Goal: Task Accomplishment & Management: Manage account settings

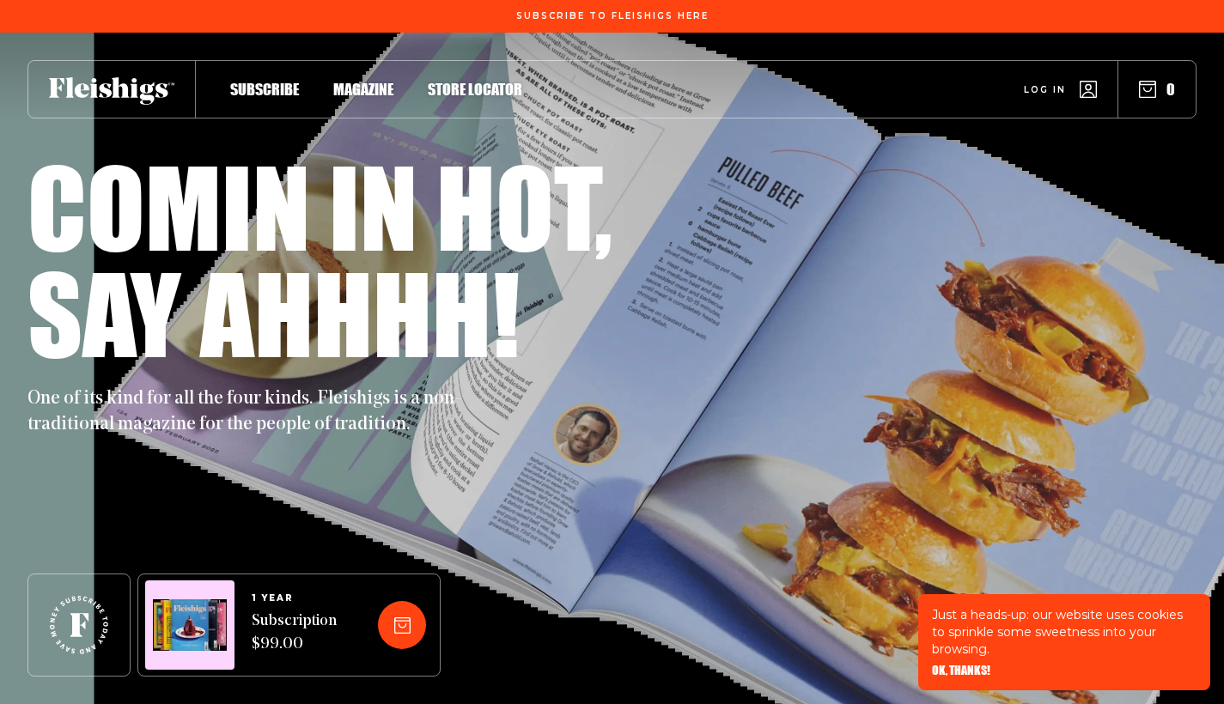
click at [277, 595] on span "1 YEAR" at bounding box center [294, 598] width 85 height 10
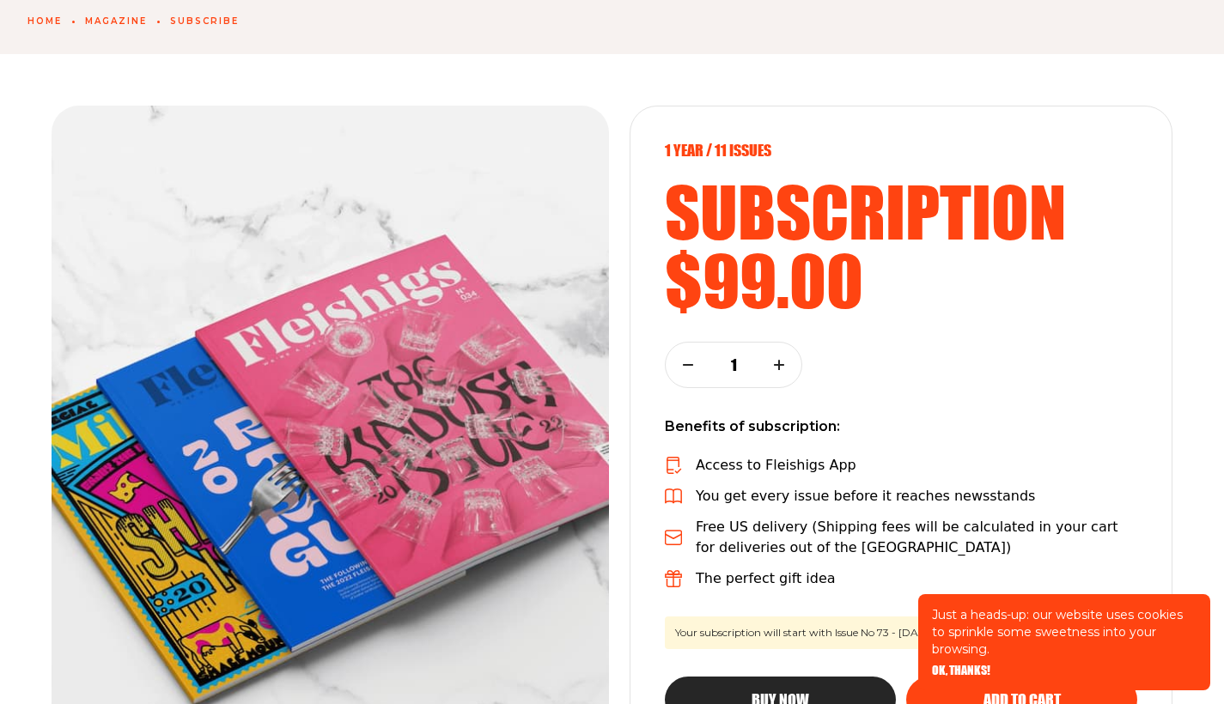
scroll to position [230, 0]
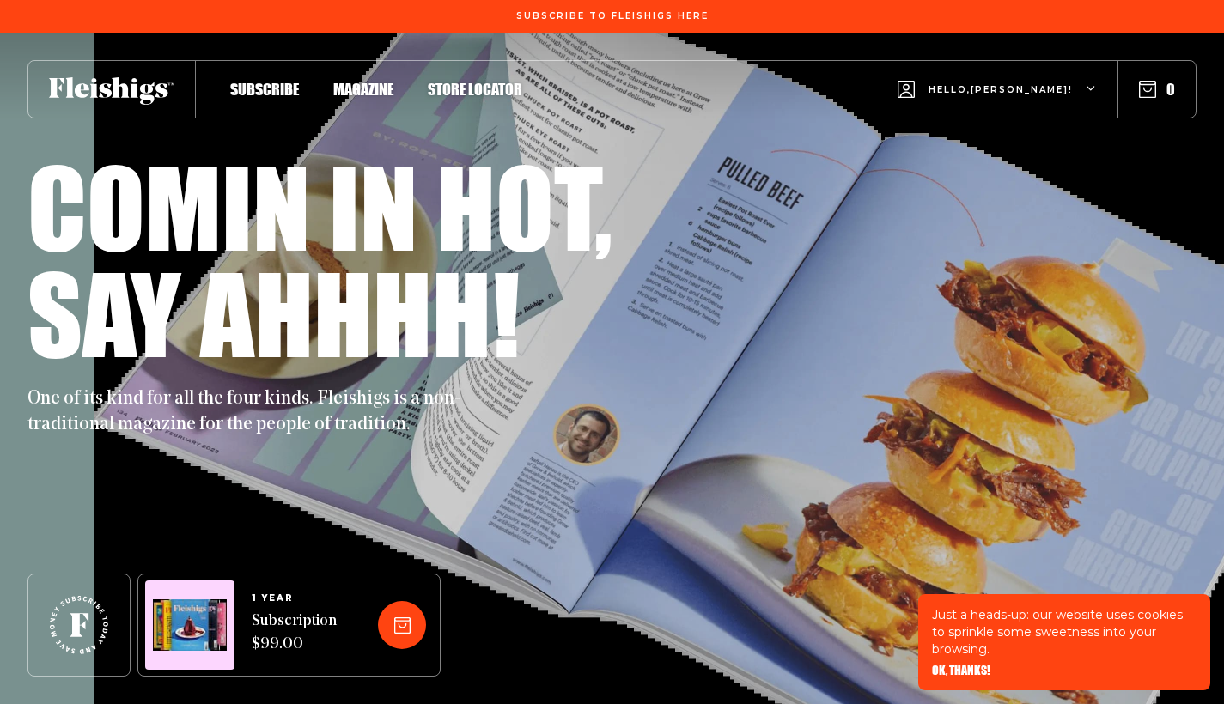
click at [1086, 89] on div "Hello, [PERSON_NAME] !" at bounding box center [997, 90] width 199 height 68
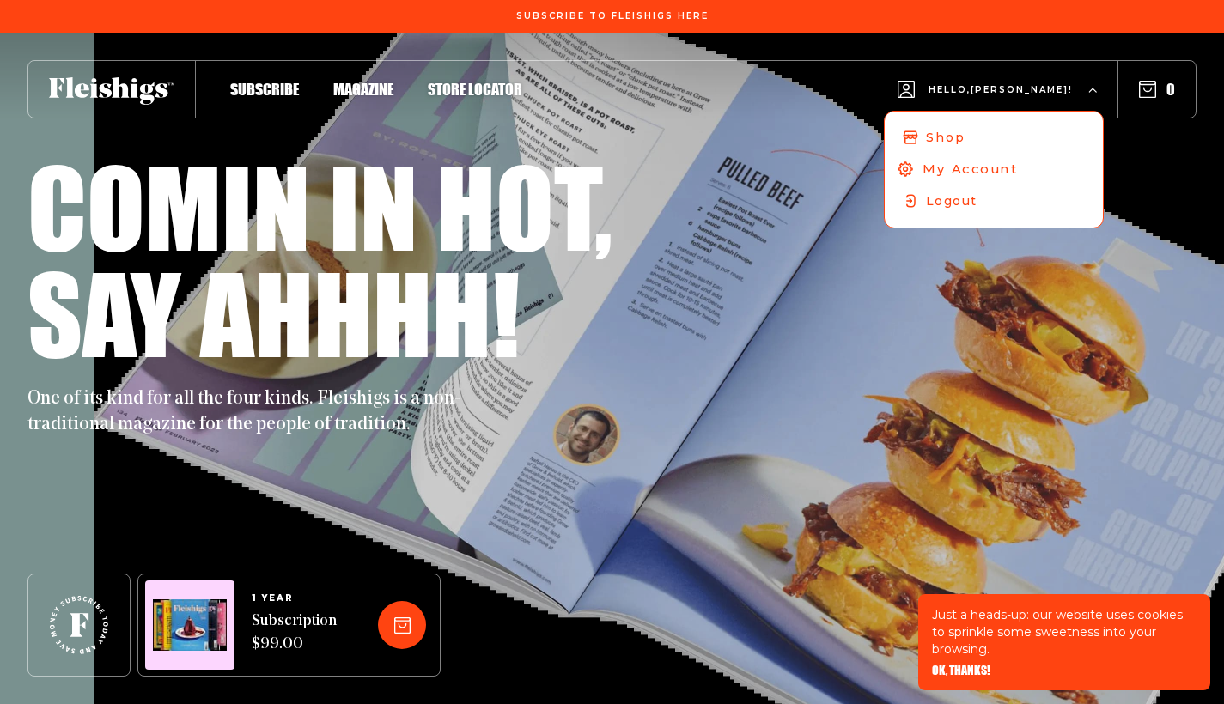
click at [1018, 163] on span "My Account" at bounding box center [969, 169] width 95 height 19
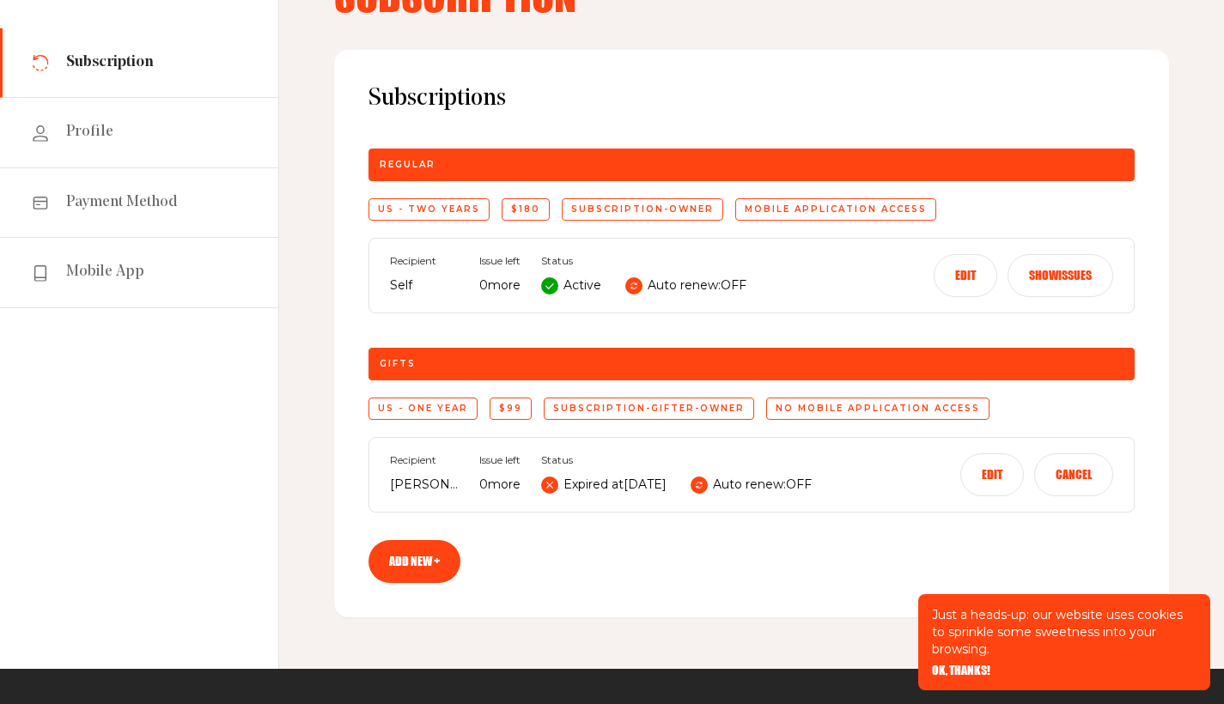
scroll to position [150, 0]
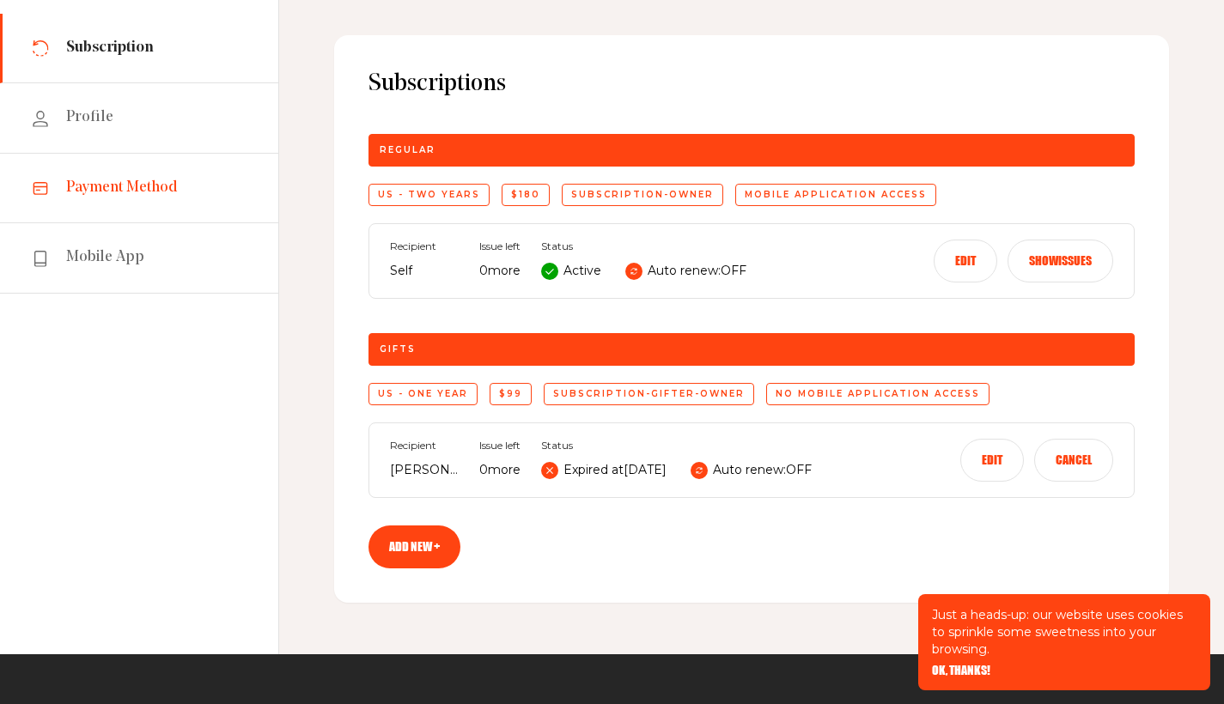
click at [167, 194] on span "Payment Method" at bounding box center [122, 188] width 112 height 21
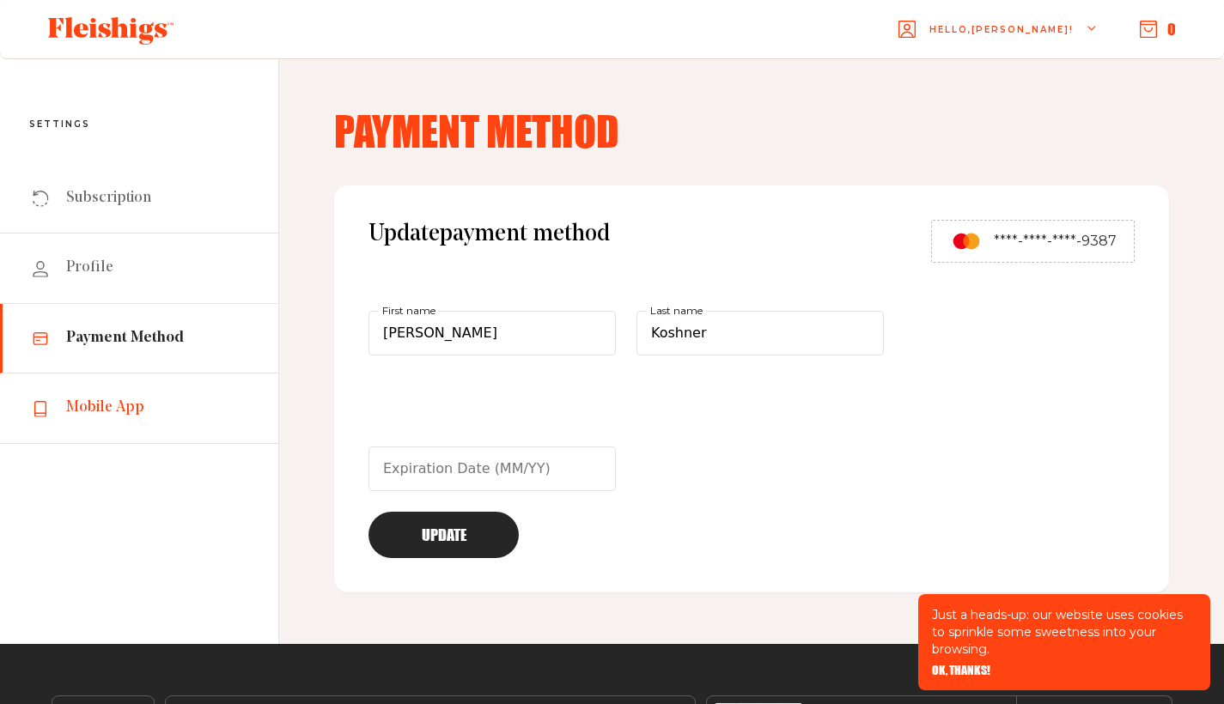
click at [100, 400] on span "Mobile App" at bounding box center [105, 408] width 78 height 21
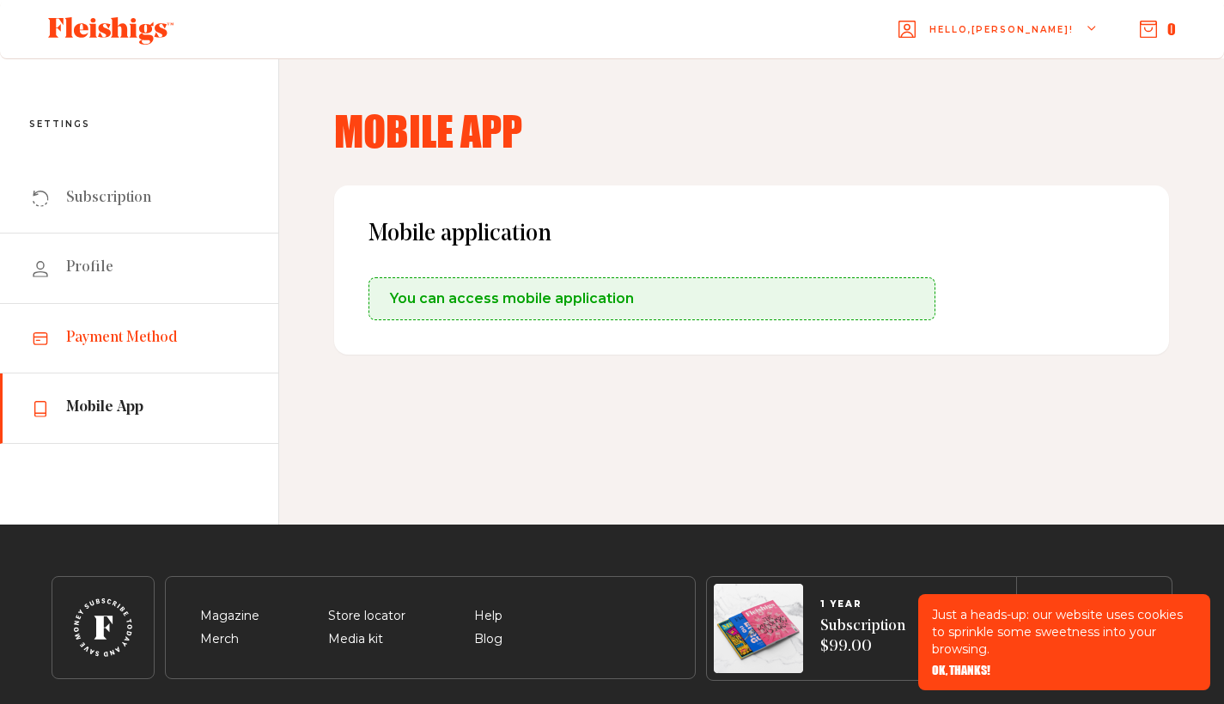
click at [105, 334] on span "Payment Method" at bounding box center [122, 338] width 112 height 21
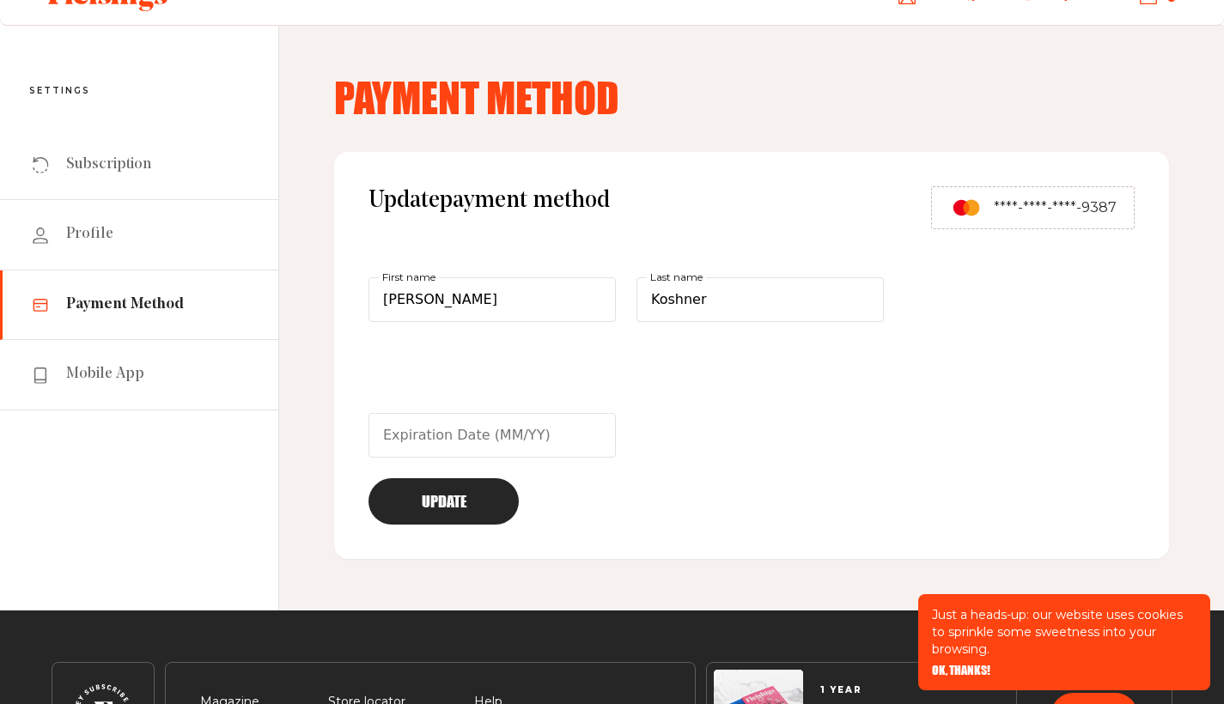
scroll to position [14, 0]
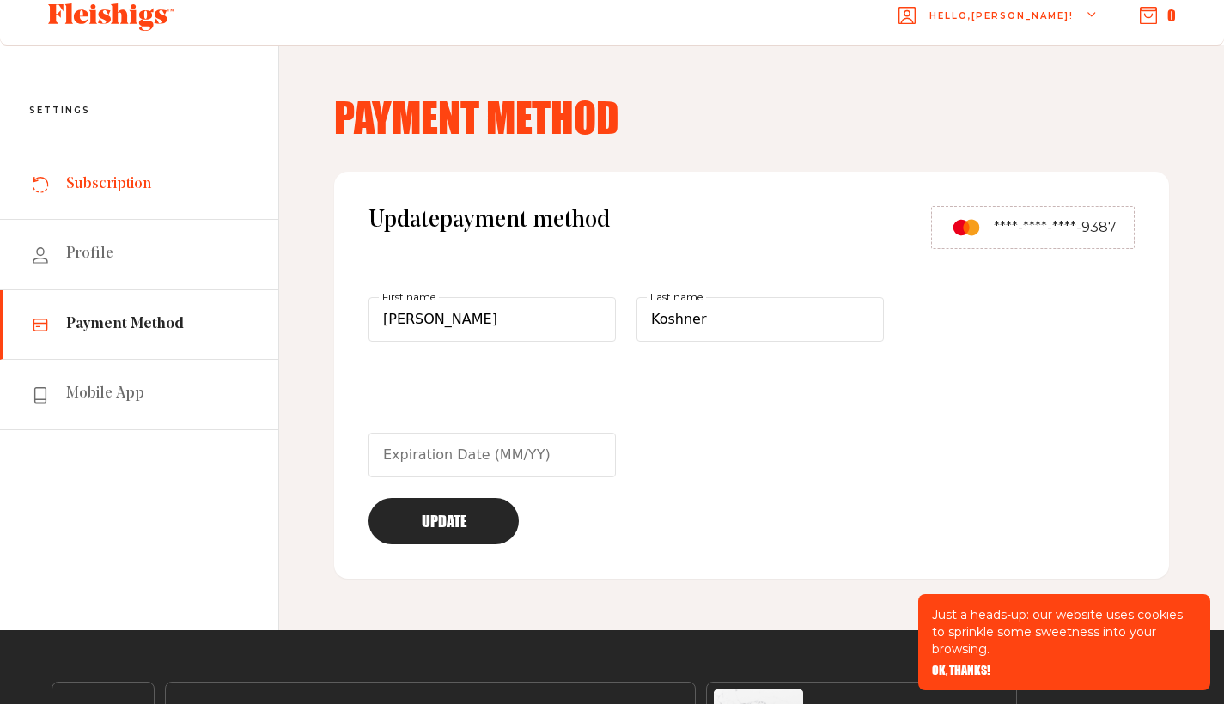
click at [143, 186] on span "Subscription" at bounding box center [108, 184] width 85 height 21
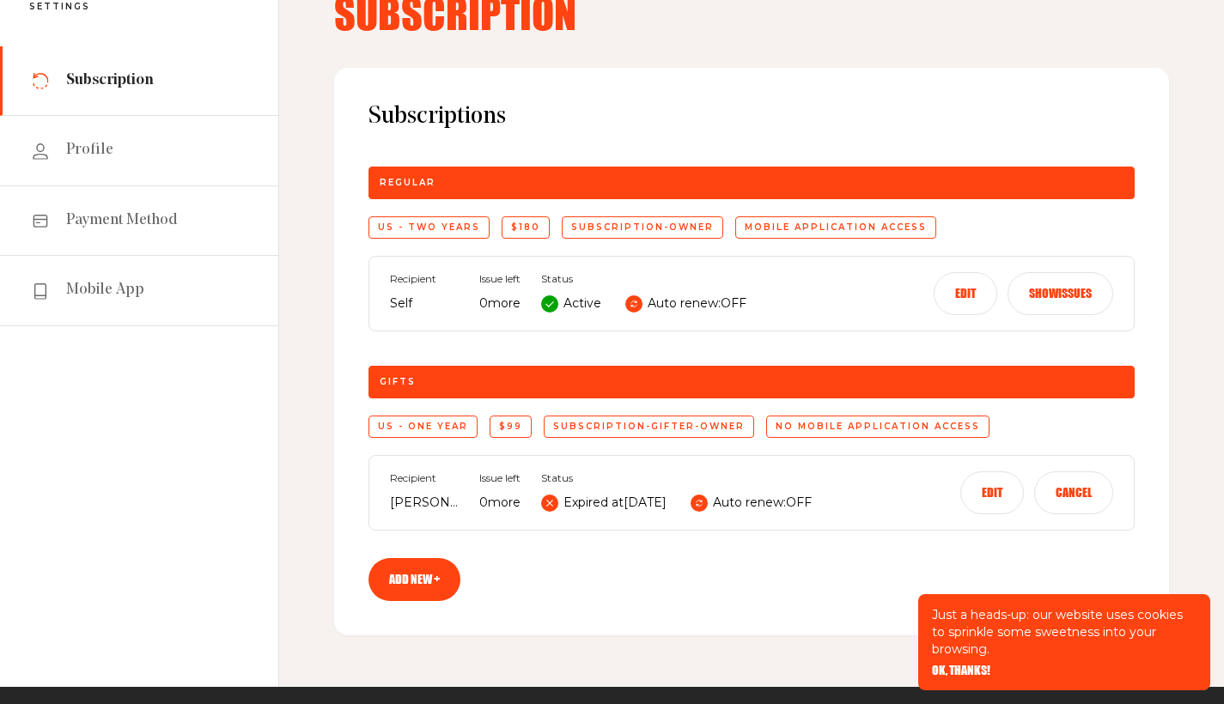
scroll to position [119, 0]
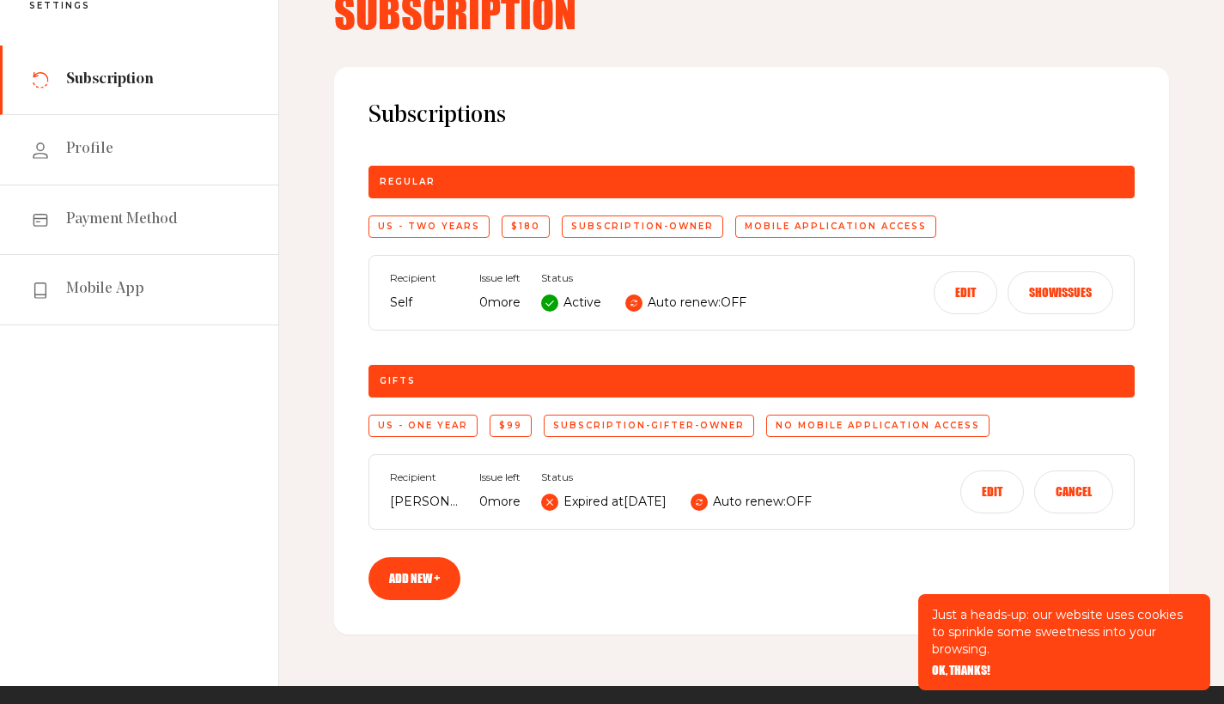
click at [959, 303] on button "Edit" at bounding box center [966, 292] width 64 height 43
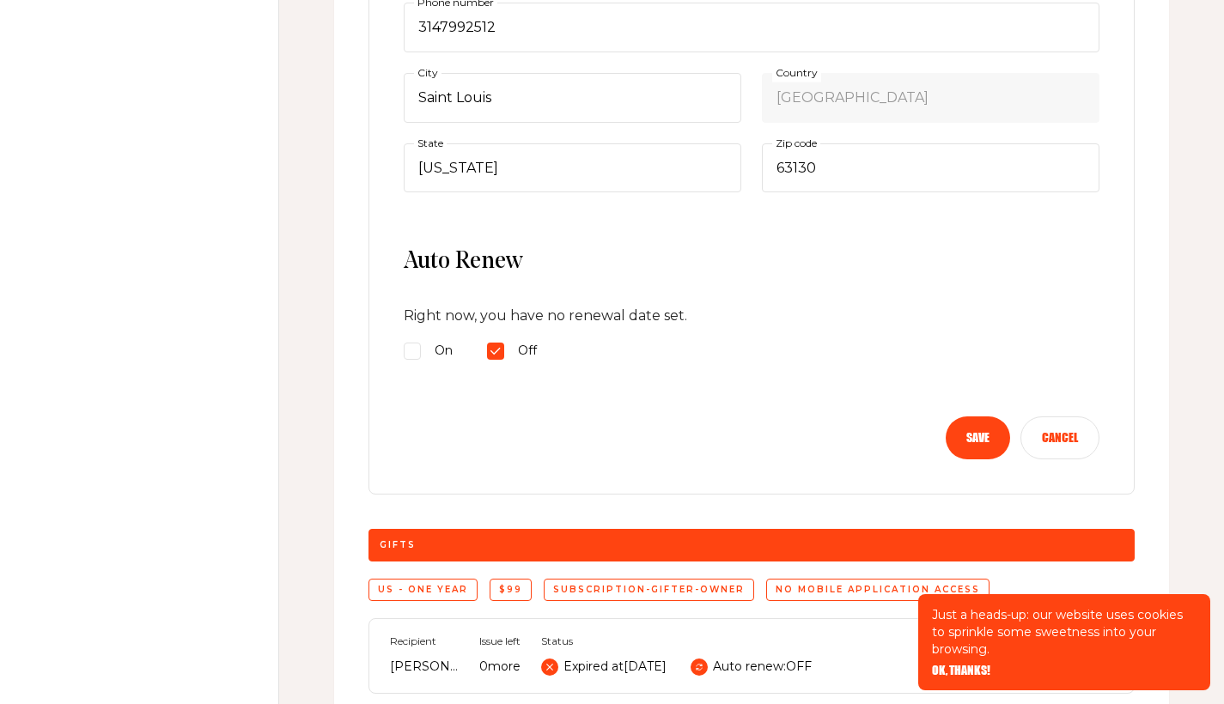
scroll to position [669, 0]
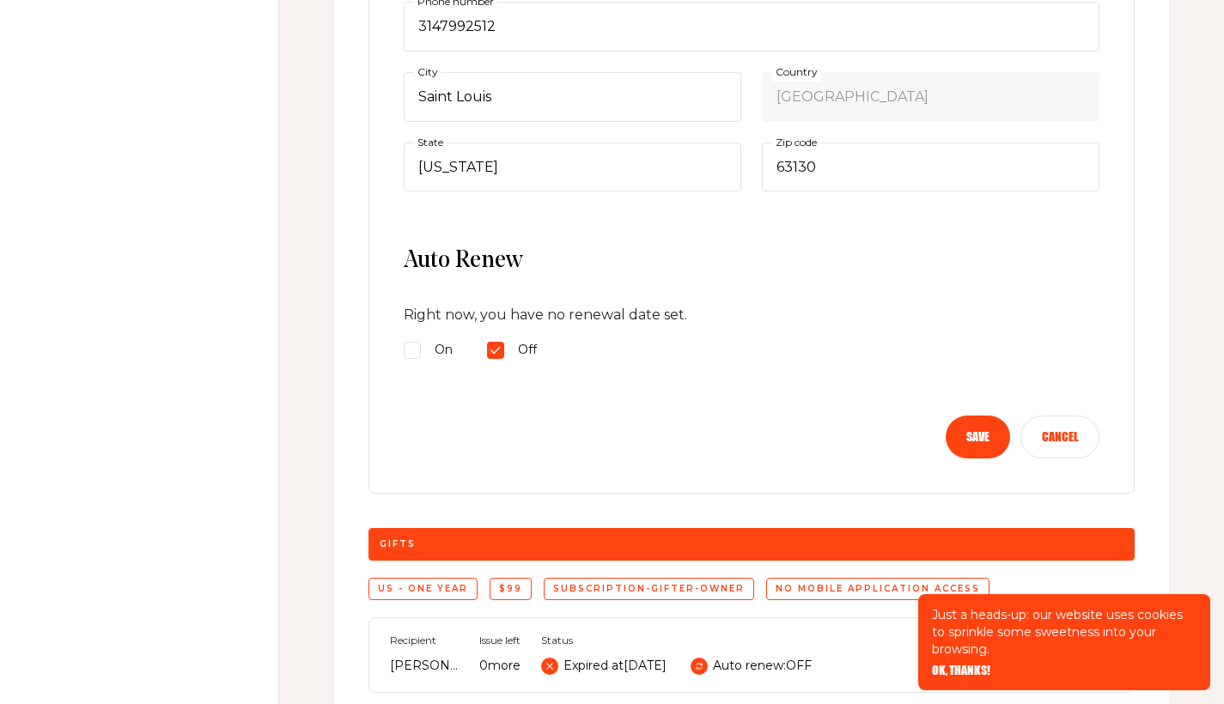
click at [1052, 435] on button "Cancel" at bounding box center [1059, 437] width 79 height 43
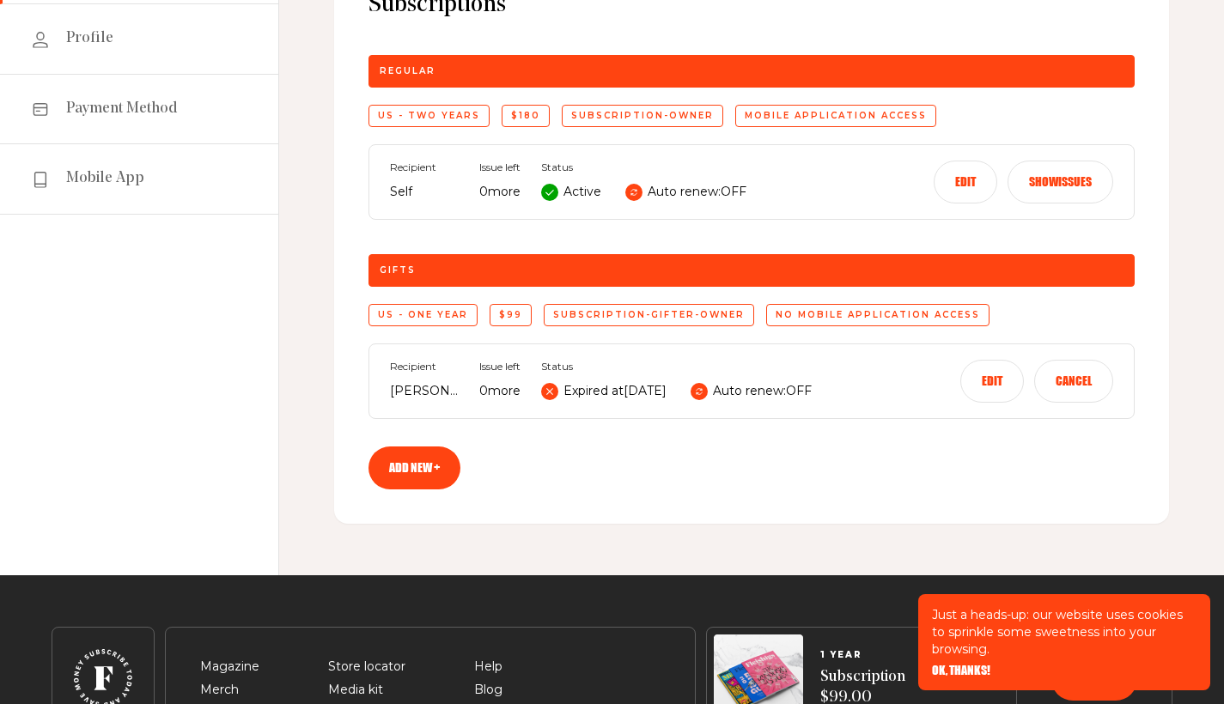
scroll to position [208, 0]
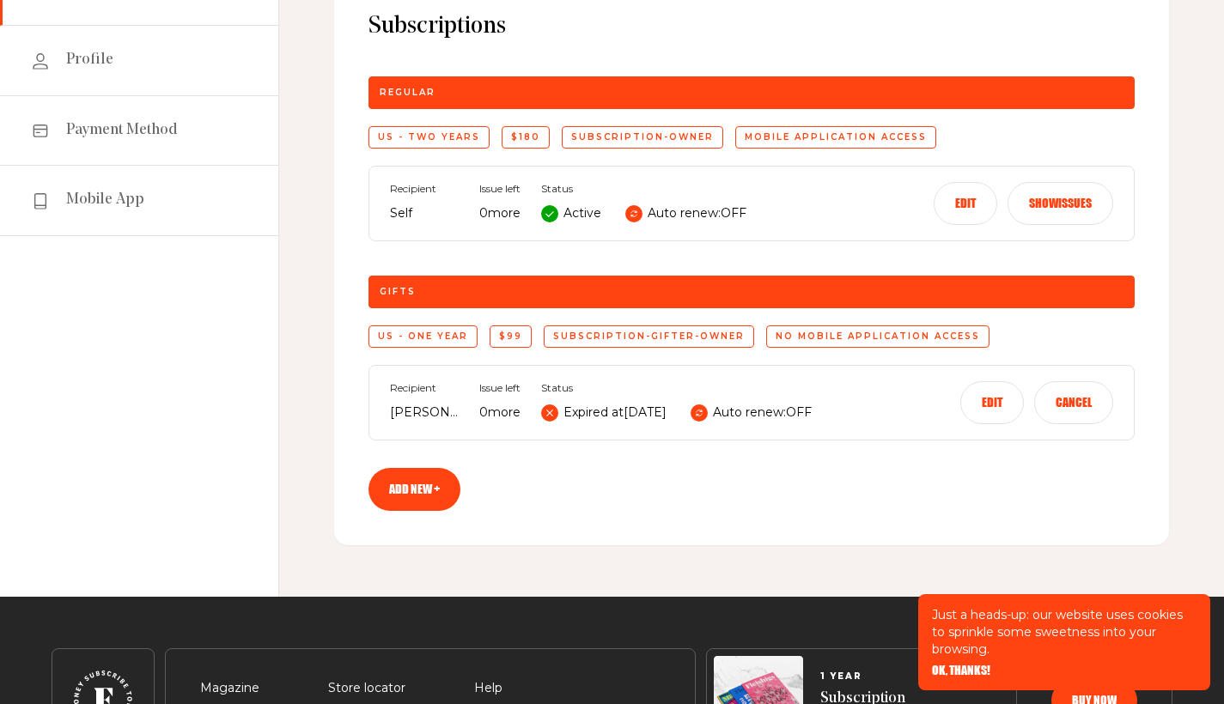
click at [1083, 204] on button "Show issues" at bounding box center [1060, 203] width 106 height 43
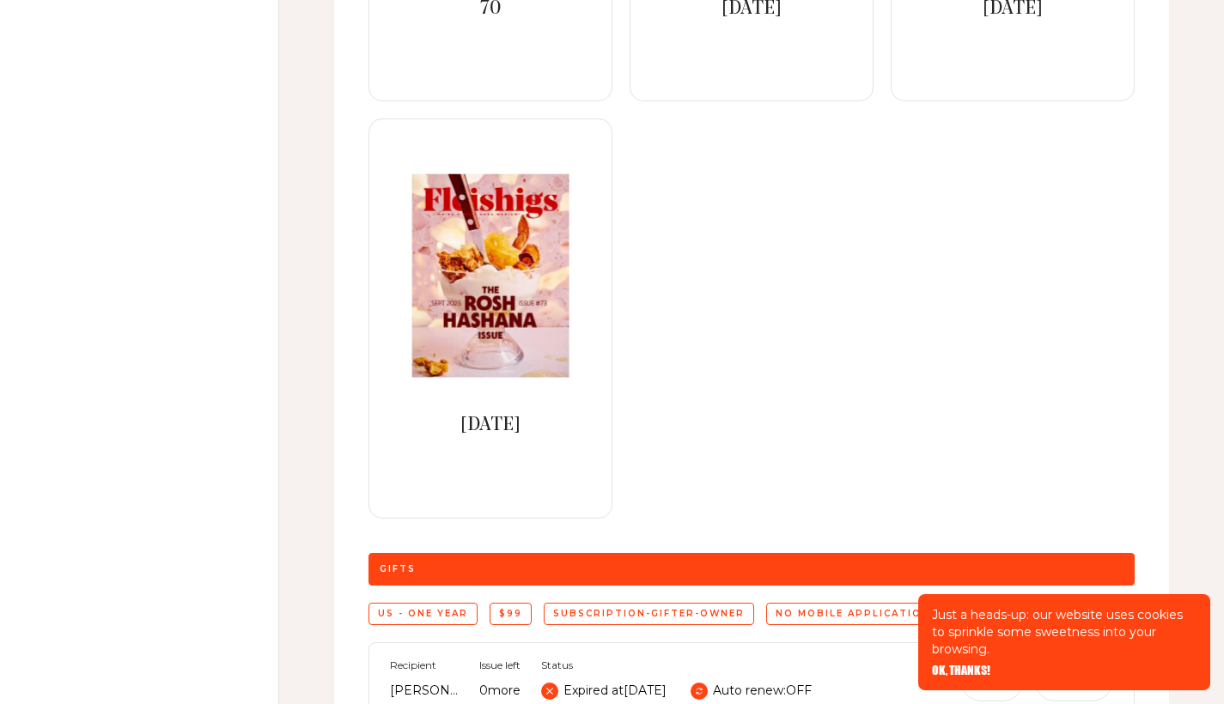
scroll to position [3256, 0]
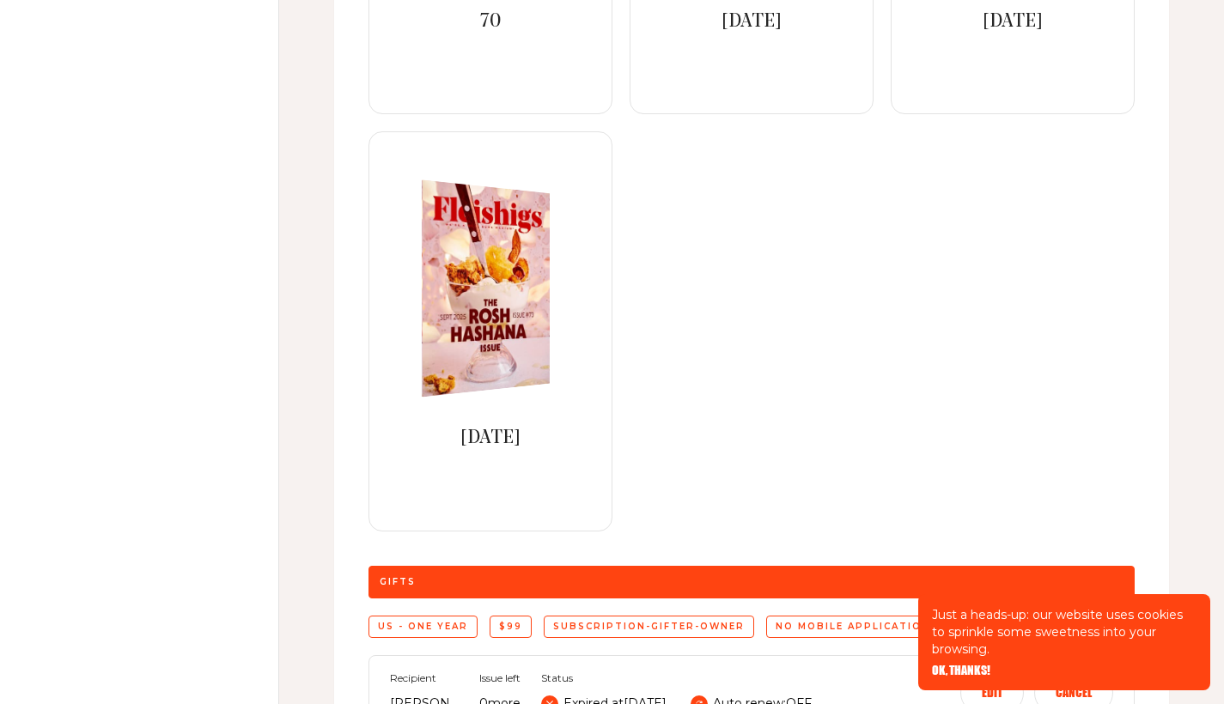
click at [492, 418] on div "[DATE]" at bounding box center [490, 433] width 287 height 43
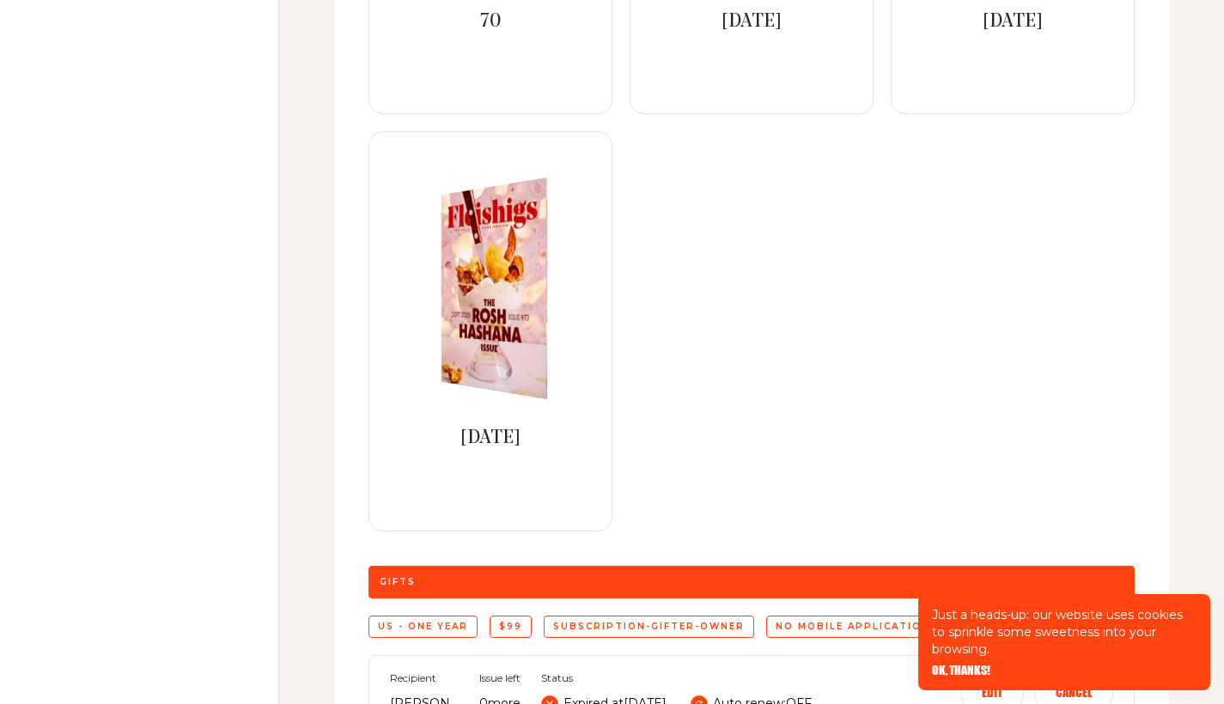
click at [493, 435] on span "[DATE]" at bounding box center [490, 439] width 60 height 20
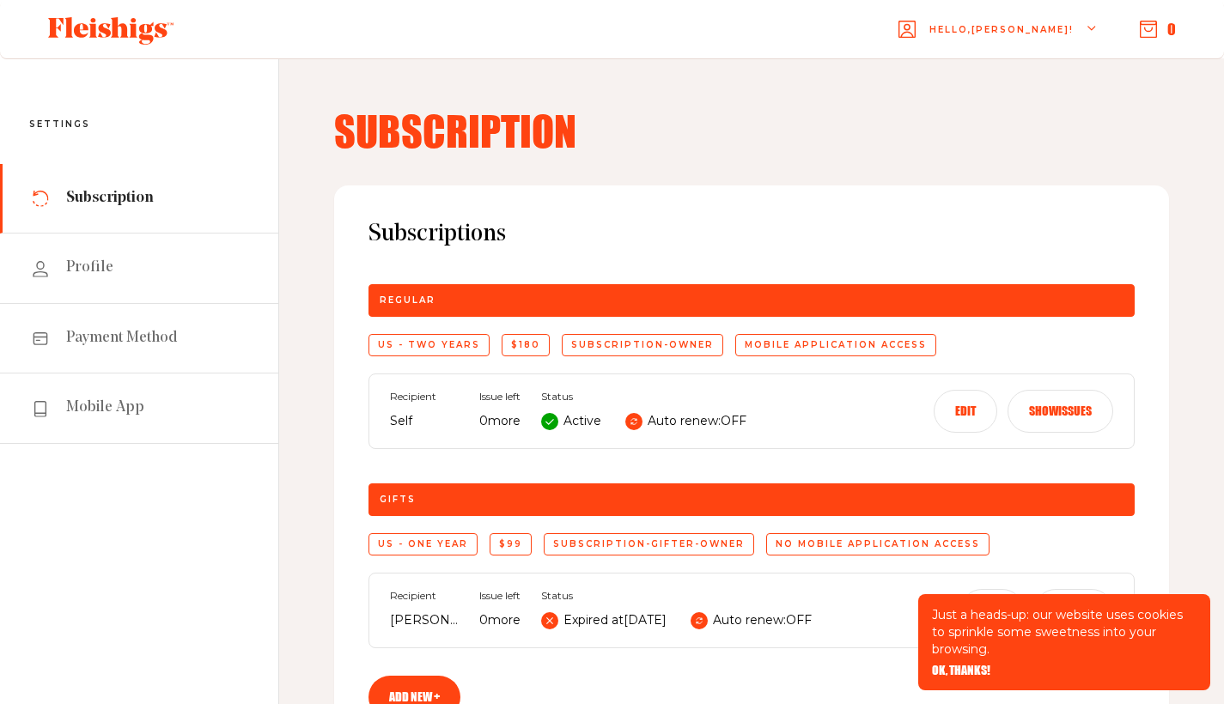
click at [1065, 405] on button "Show issues" at bounding box center [1060, 411] width 106 height 43
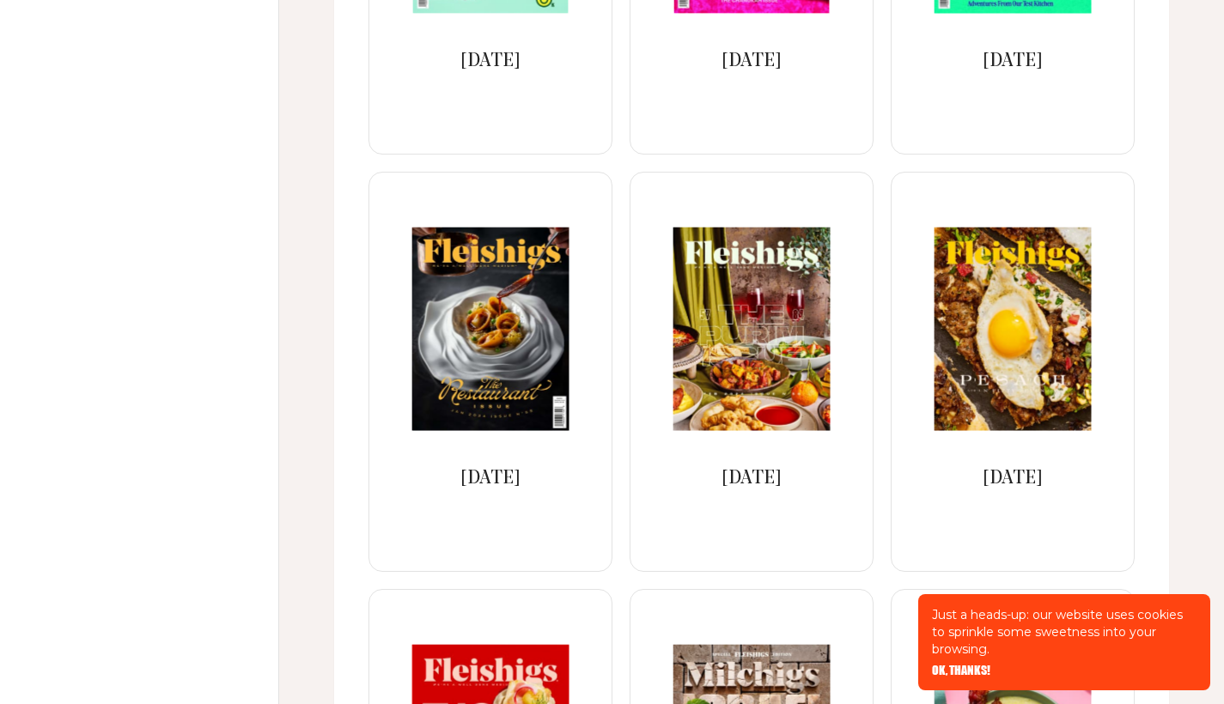
scroll to position [711, 0]
